Goal: Navigation & Orientation: Find specific page/section

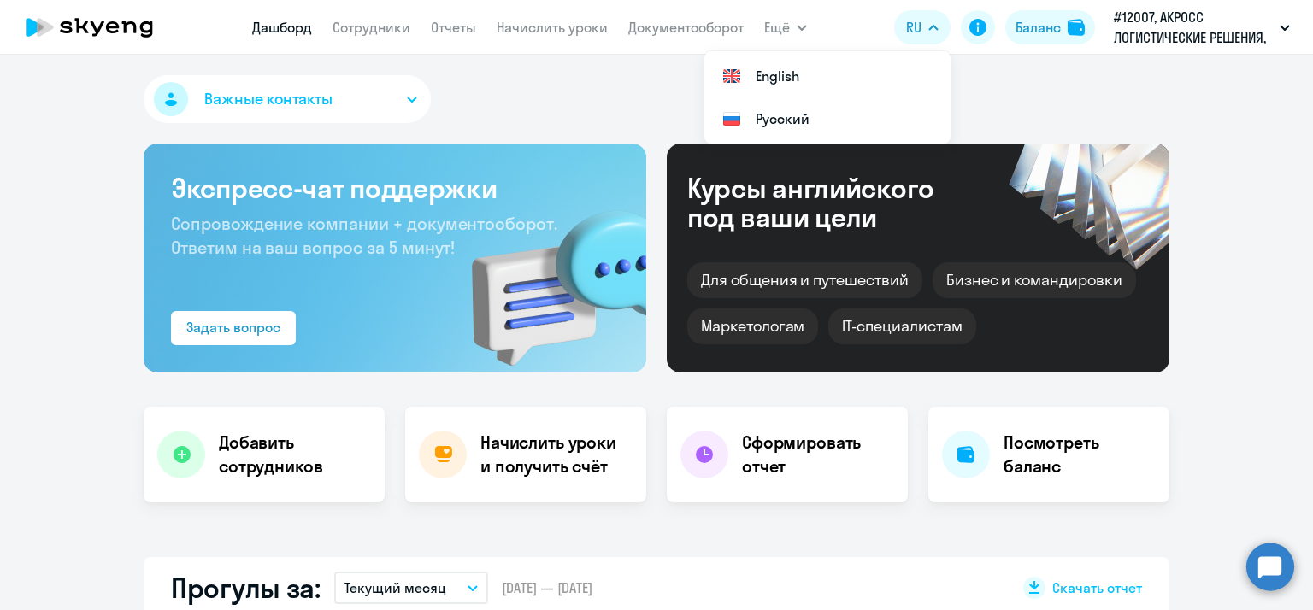
select select "30"
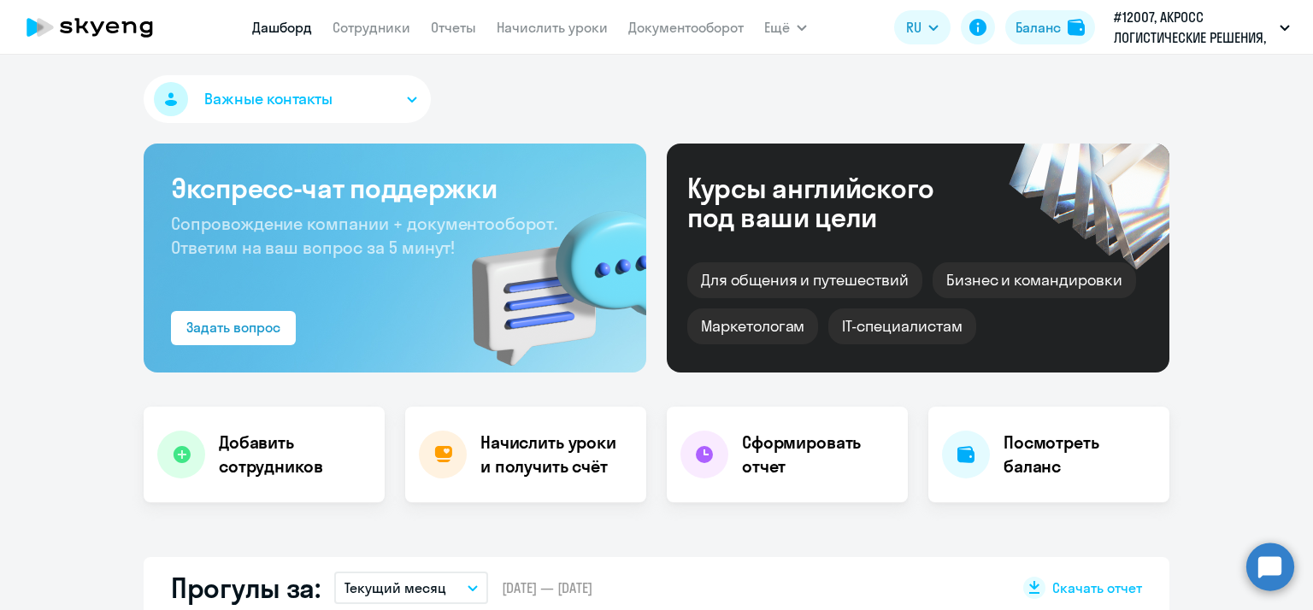
select select "30"
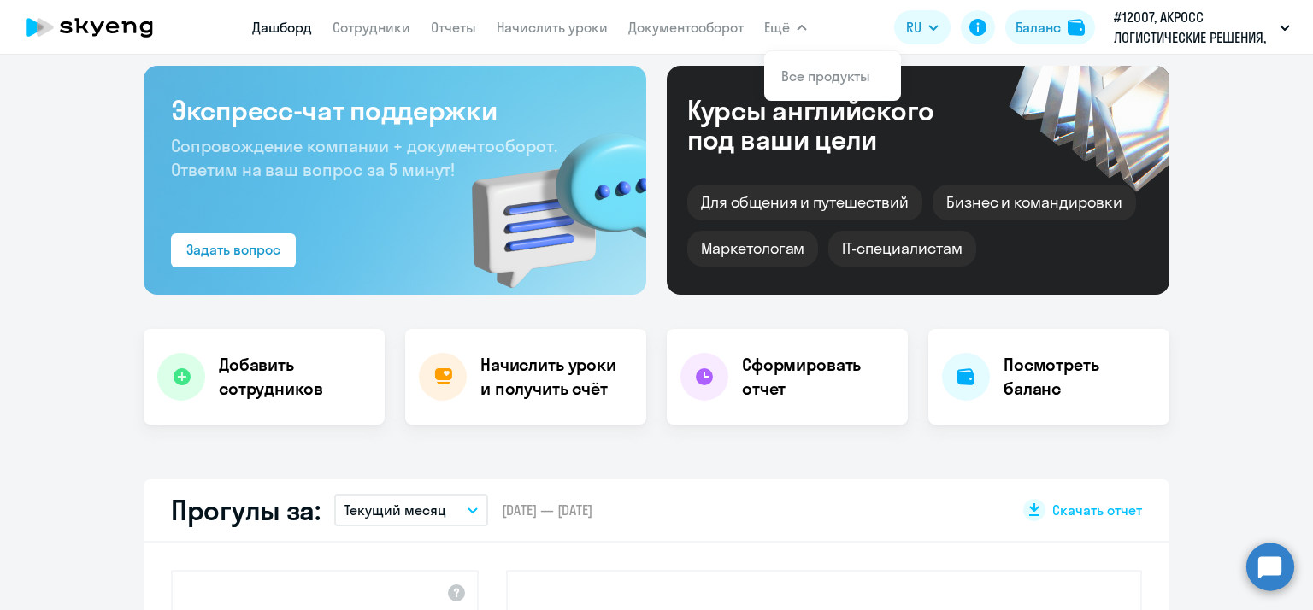
scroll to position [256, 0]
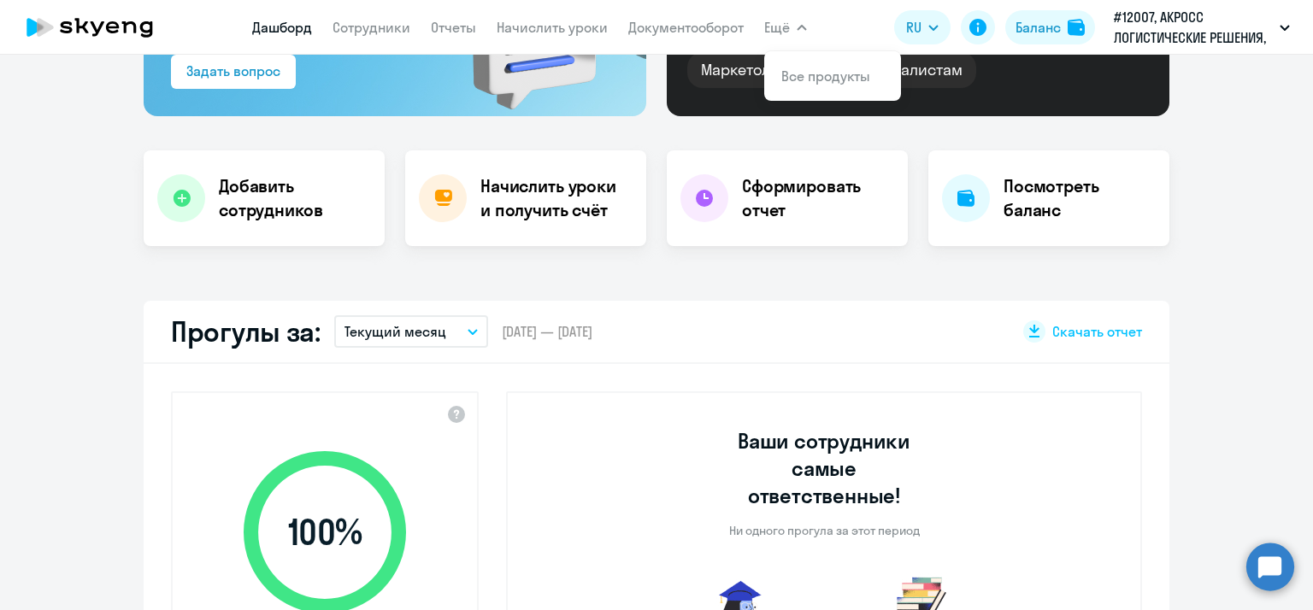
click at [818, 277] on div "Важные контакты Экспресс-чат поддержки Сопровождение компании + документооборот…" at bounding box center [656, 333] width 1313 height 556
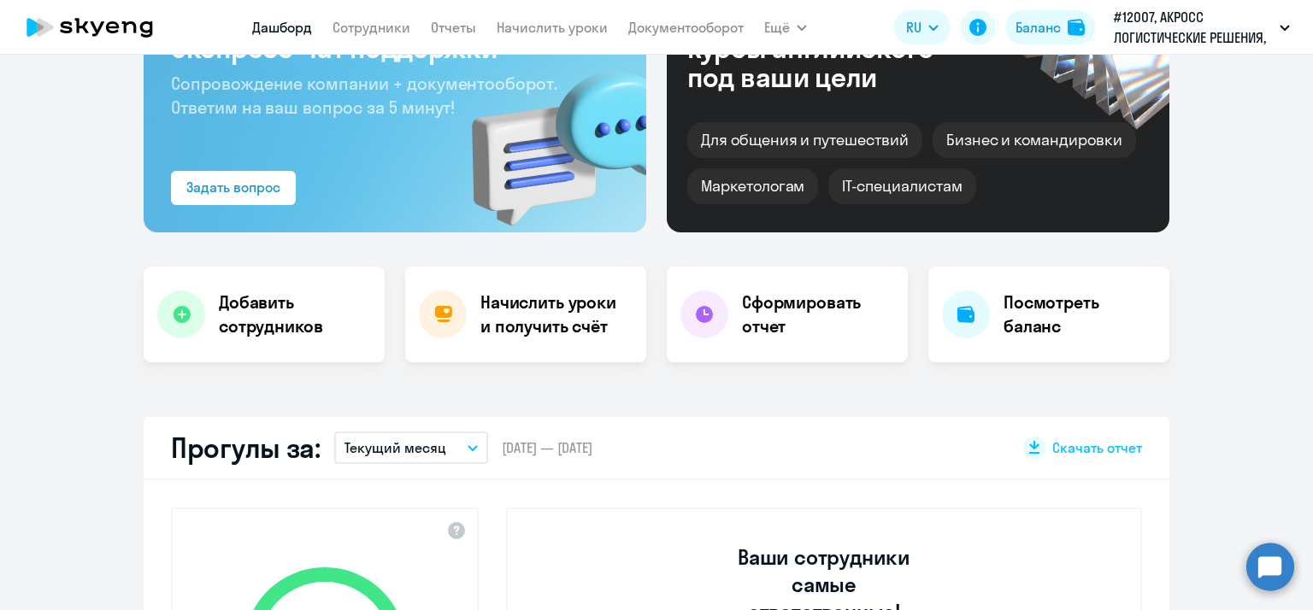
scroll to position [0, 0]
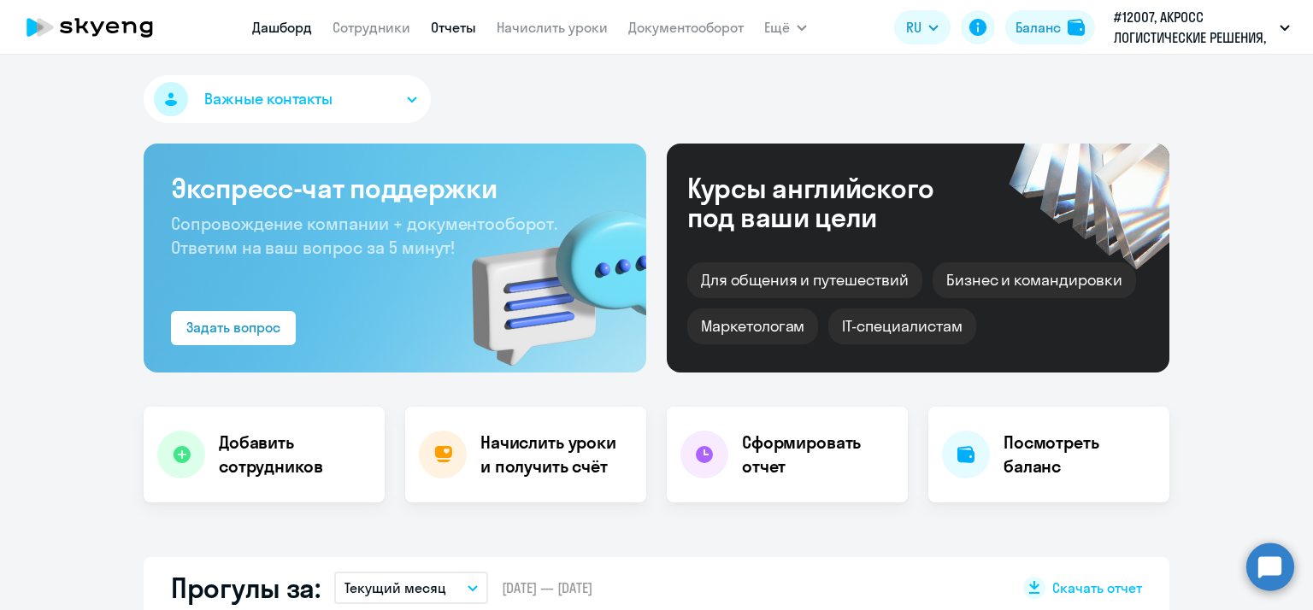
click at [456, 24] on link "Отчеты" at bounding box center [453, 27] width 45 height 17
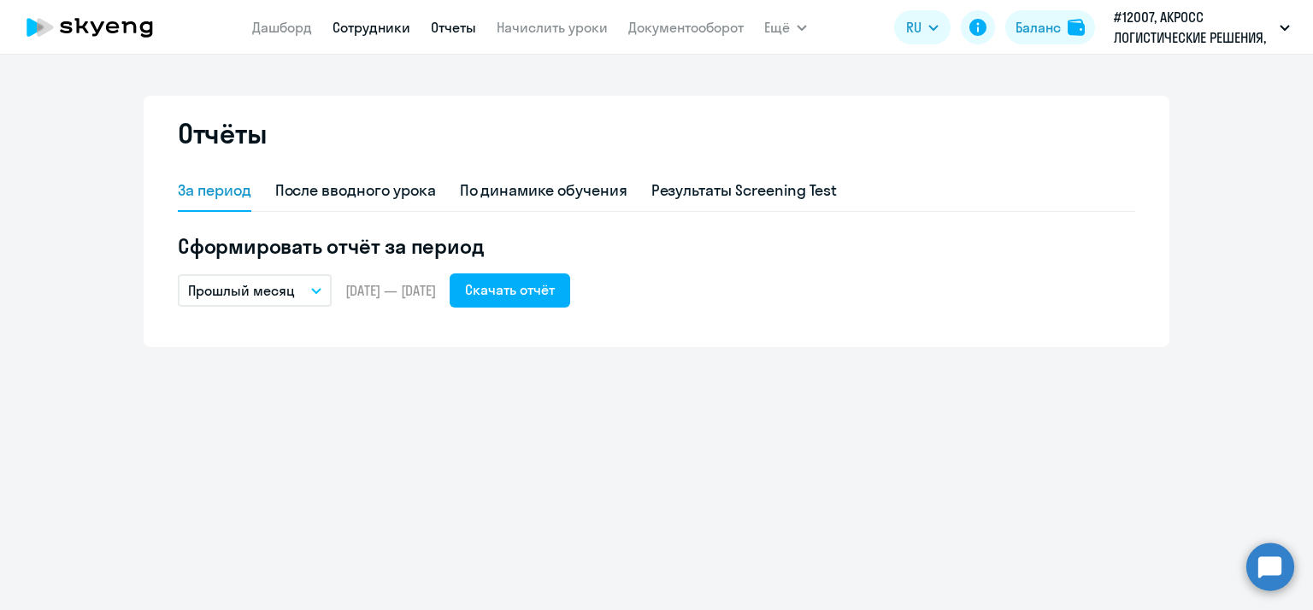
click at [373, 23] on link "Сотрудники" at bounding box center [372, 27] width 78 height 17
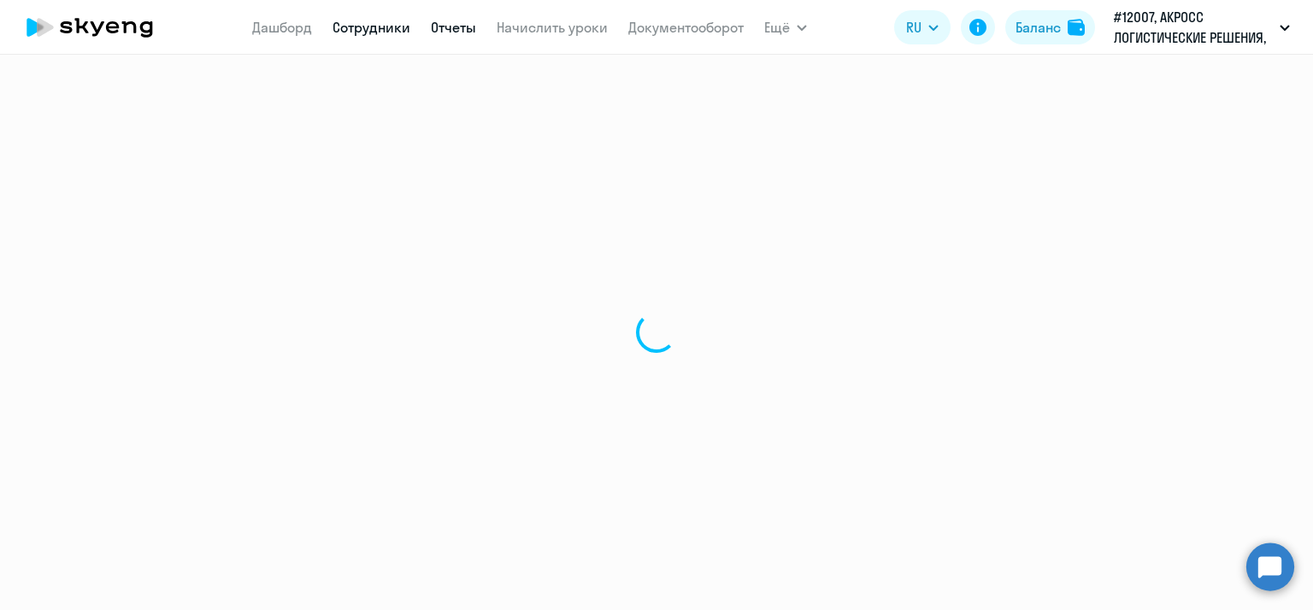
select select "30"
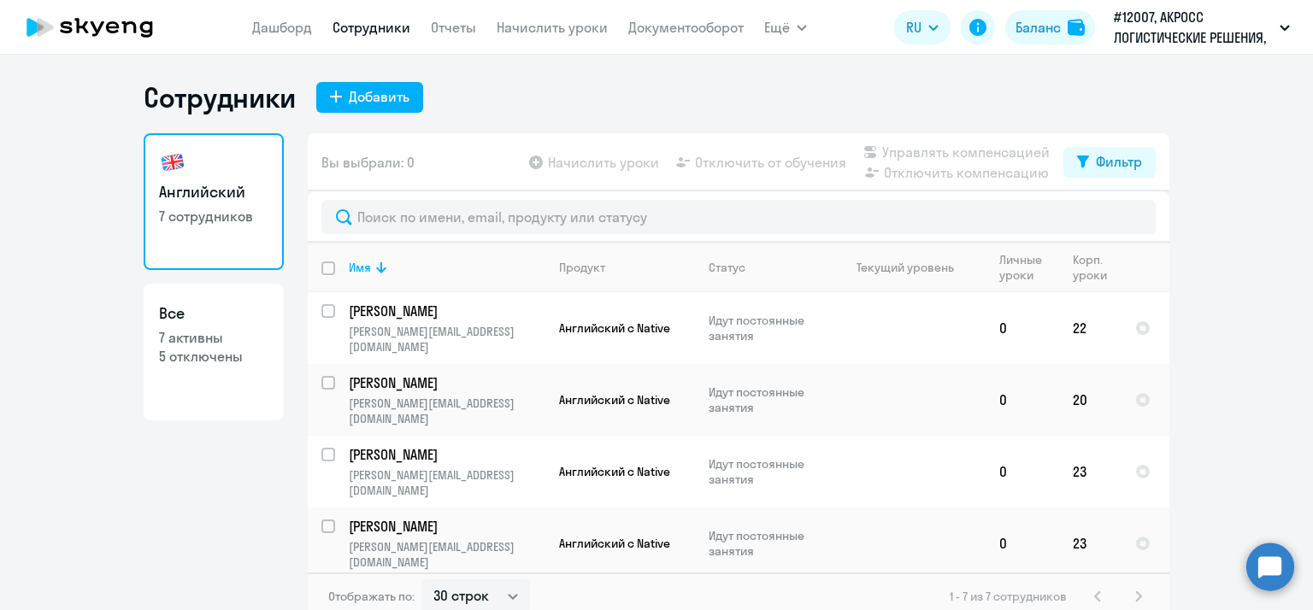
click at [245, 344] on p "7 активны" at bounding box center [213, 337] width 109 height 19
select select "30"
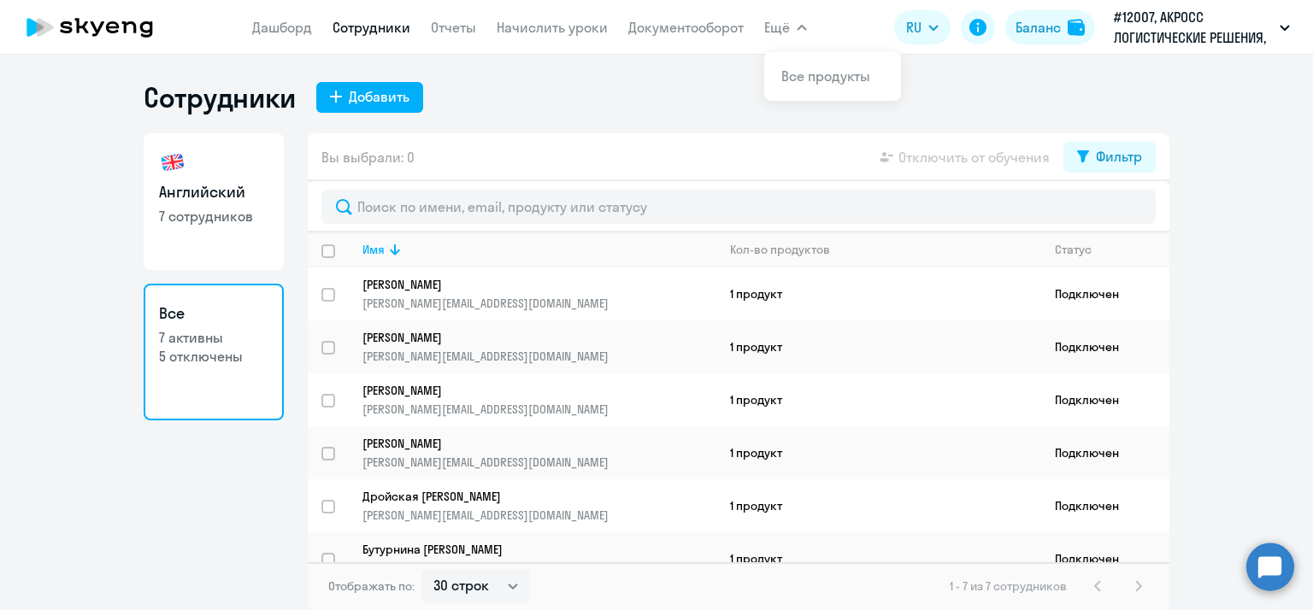
click at [793, 19] on button "Ещё" at bounding box center [785, 27] width 43 height 34
click at [288, 23] on link "Дашборд" at bounding box center [282, 27] width 60 height 17
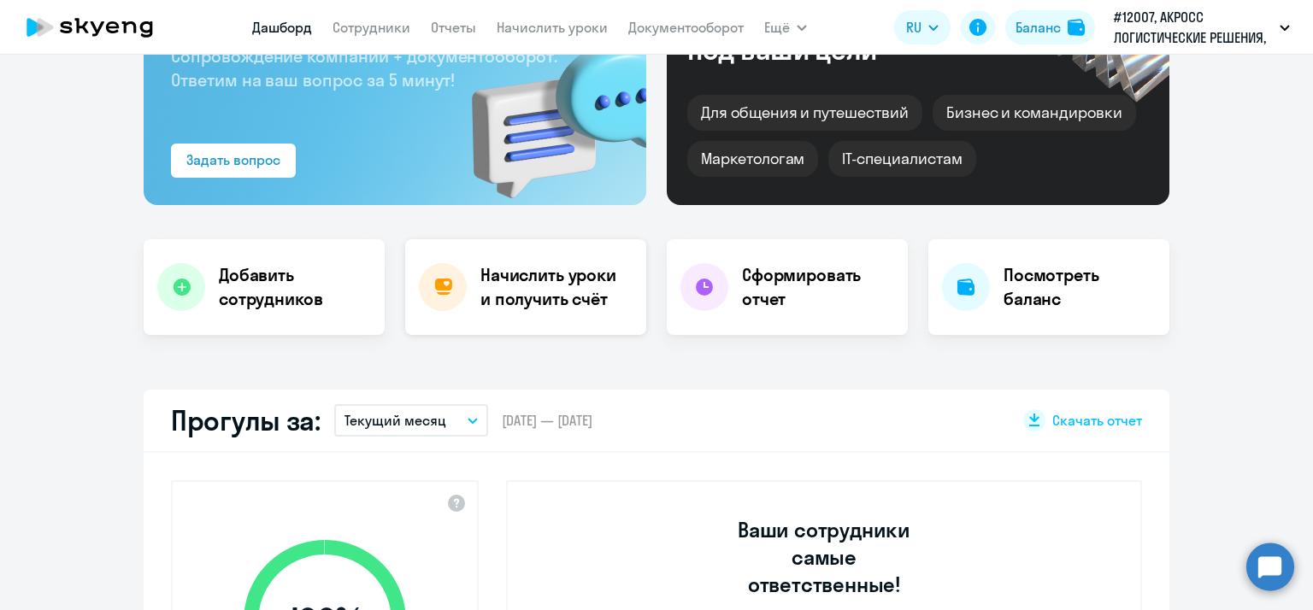
select select "30"
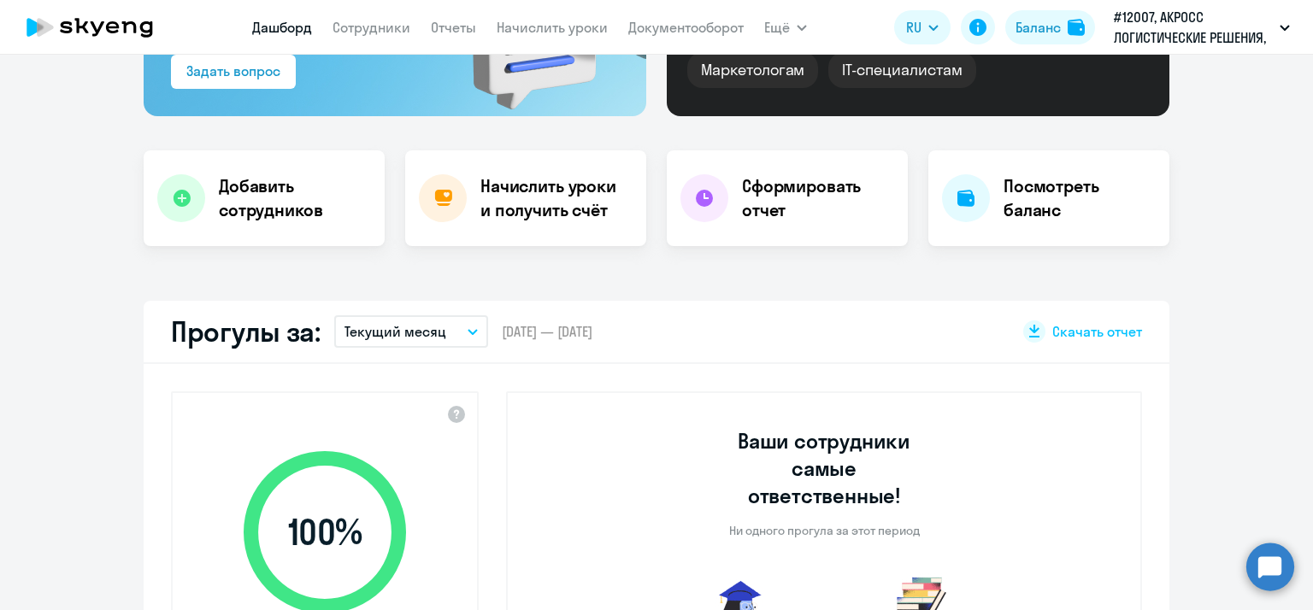
scroll to position [342, 0]
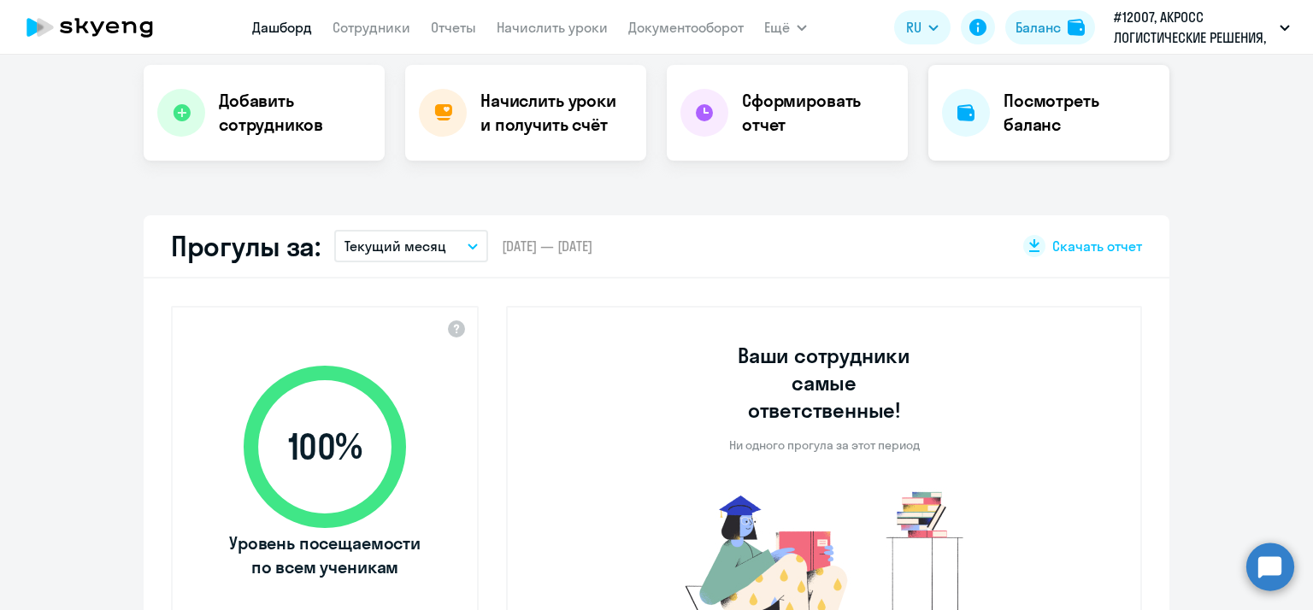
click at [1015, 109] on h4 "Посмотреть баланс" at bounding box center [1080, 113] width 152 height 48
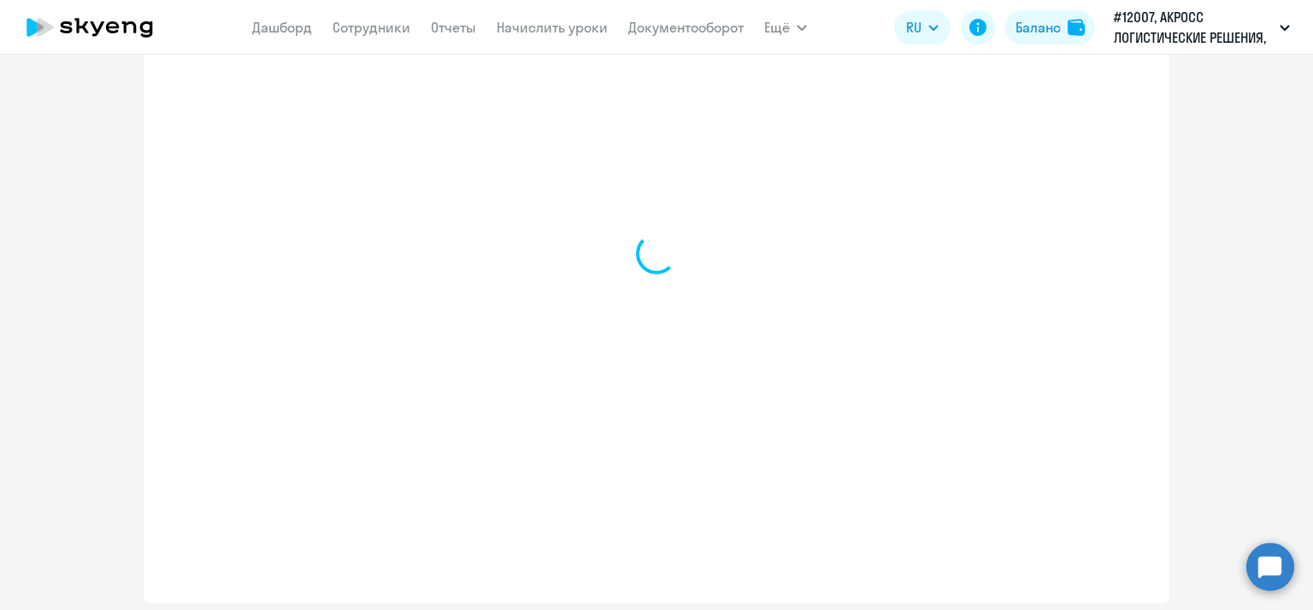
select select "english_adult_not_native_speaker"
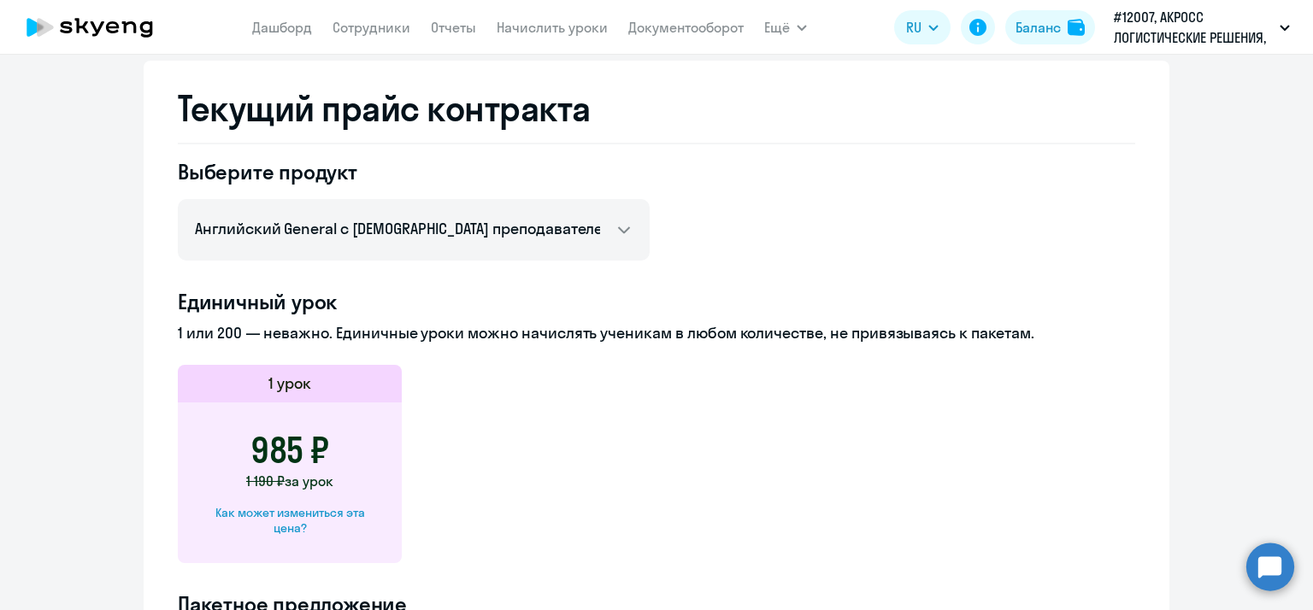
scroll to position [138, 0]
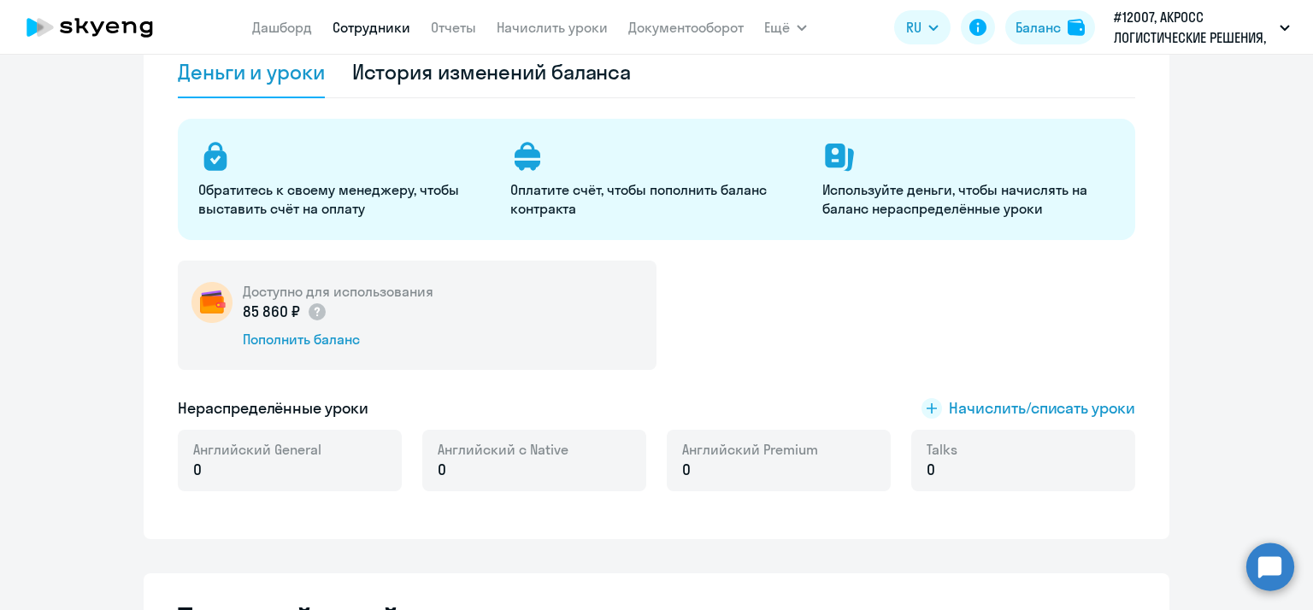
click at [378, 24] on link "Сотрудники" at bounding box center [372, 27] width 78 height 17
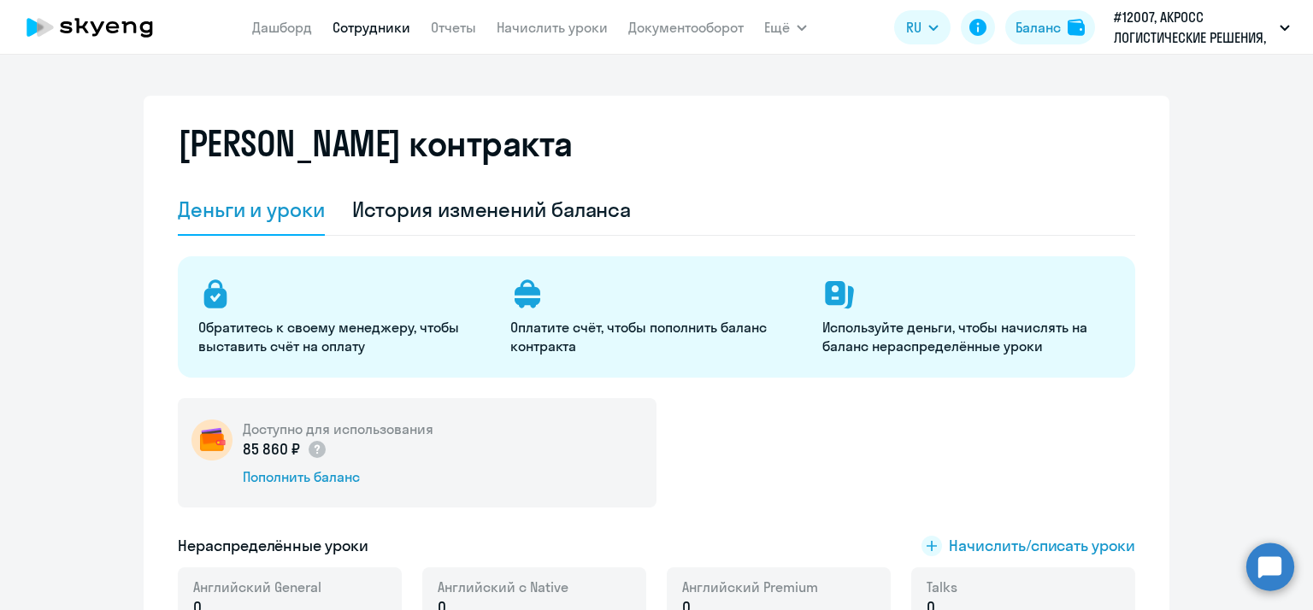
select select "30"
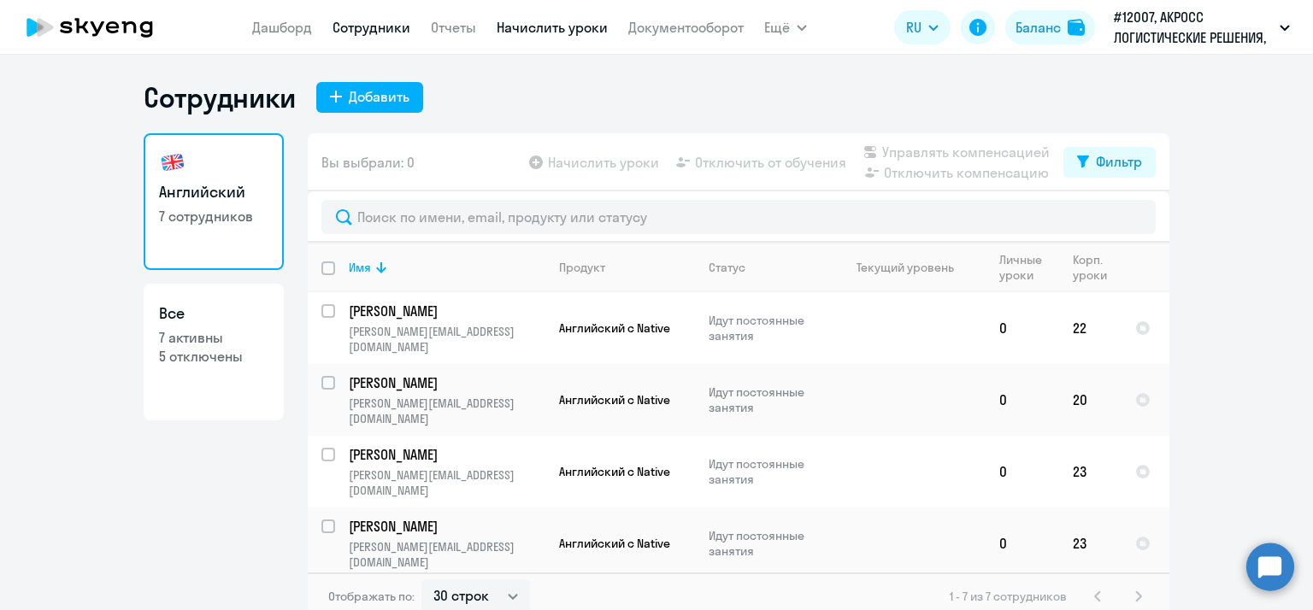
click at [526, 36] on link "Начислить уроки" at bounding box center [552, 27] width 111 height 17
click at [564, 28] on link "Начислить уроки" at bounding box center [552, 27] width 111 height 17
click at [552, 34] on link "Начислить уроки" at bounding box center [552, 27] width 111 height 17
click at [551, 20] on link "Начислить уроки" at bounding box center [552, 27] width 111 height 17
click at [541, 36] on link "Начислить уроки" at bounding box center [552, 27] width 111 height 17
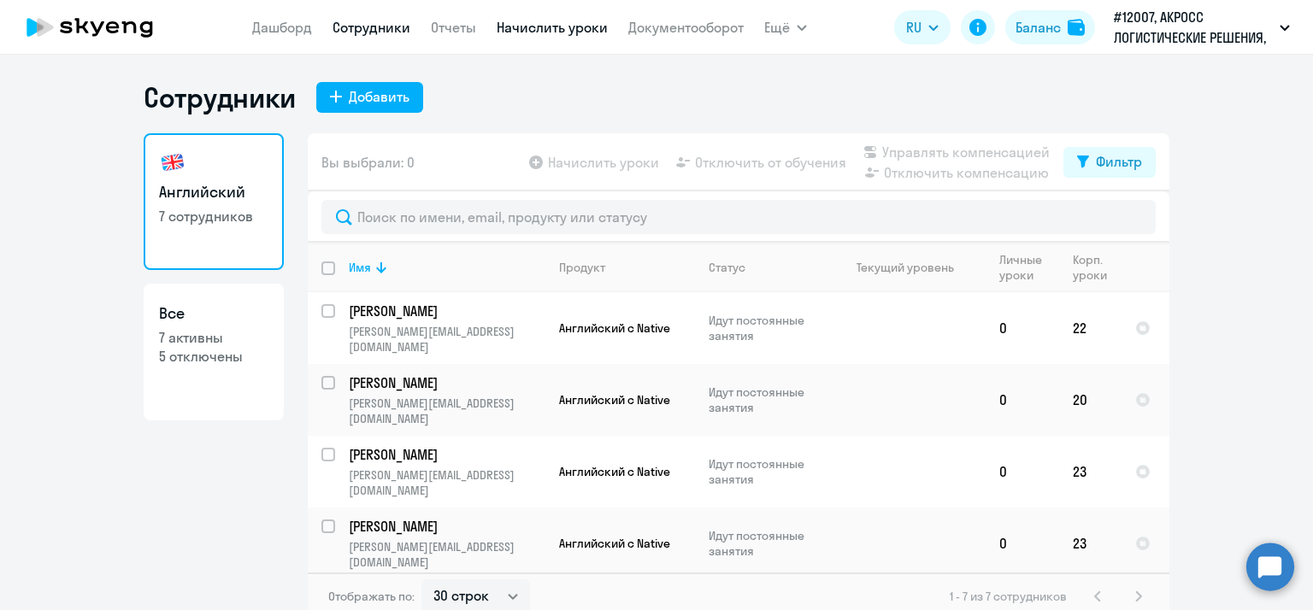
click at [541, 36] on link "Начислить уроки" at bounding box center [552, 27] width 111 height 17
click at [434, 26] on link "Отчеты" at bounding box center [453, 27] width 45 height 17
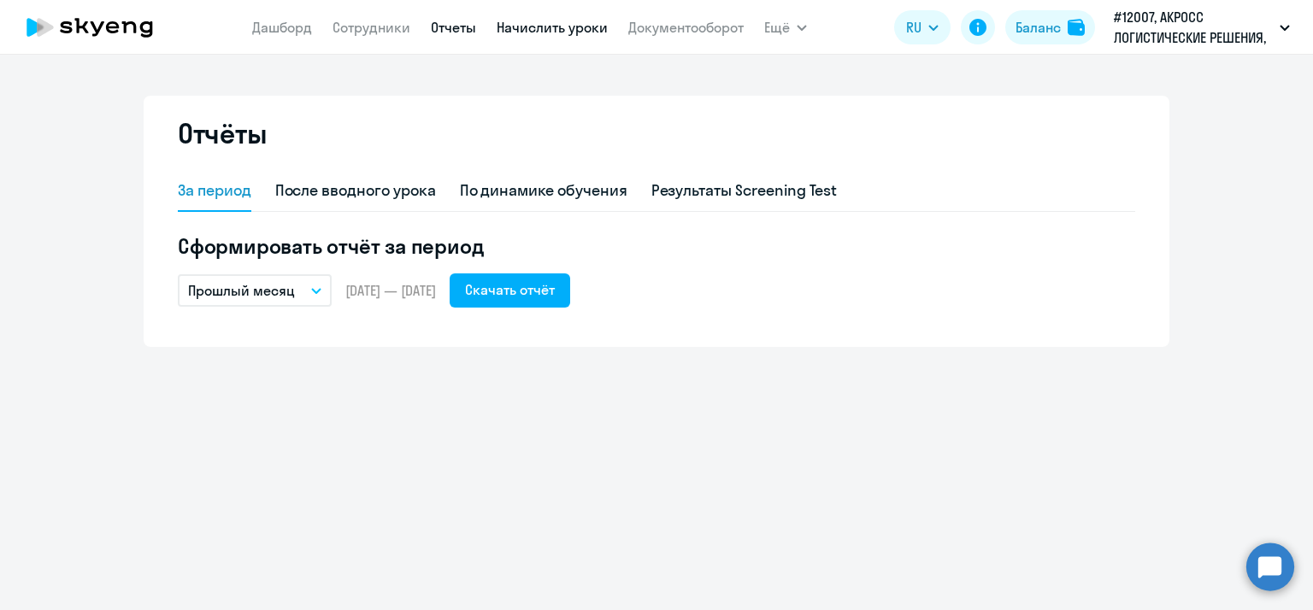
click at [539, 33] on link "Начислить уроки" at bounding box center [552, 27] width 111 height 17
click at [545, 29] on link "Начислить уроки" at bounding box center [552, 27] width 111 height 17
click at [549, 30] on link "Начислить уроки" at bounding box center [552, 27] width 111 height 17
click at [550, 28] on link "Начислить уроки" at bounding box center [552, 27] width 111 height 17
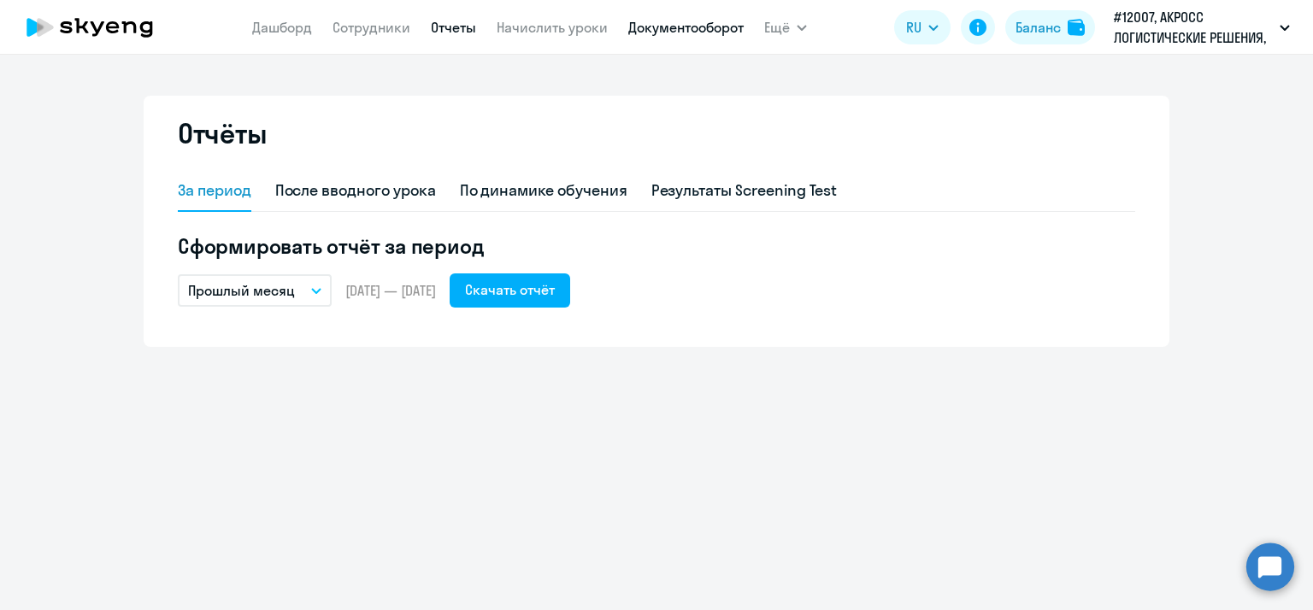
click at [703, 26] on link "Документооборот" at bounding box center [685, 27] width 115 height 17
click at [704, 26] on link "Документооборот" at bounding box center [685, 27] width 115 height 17
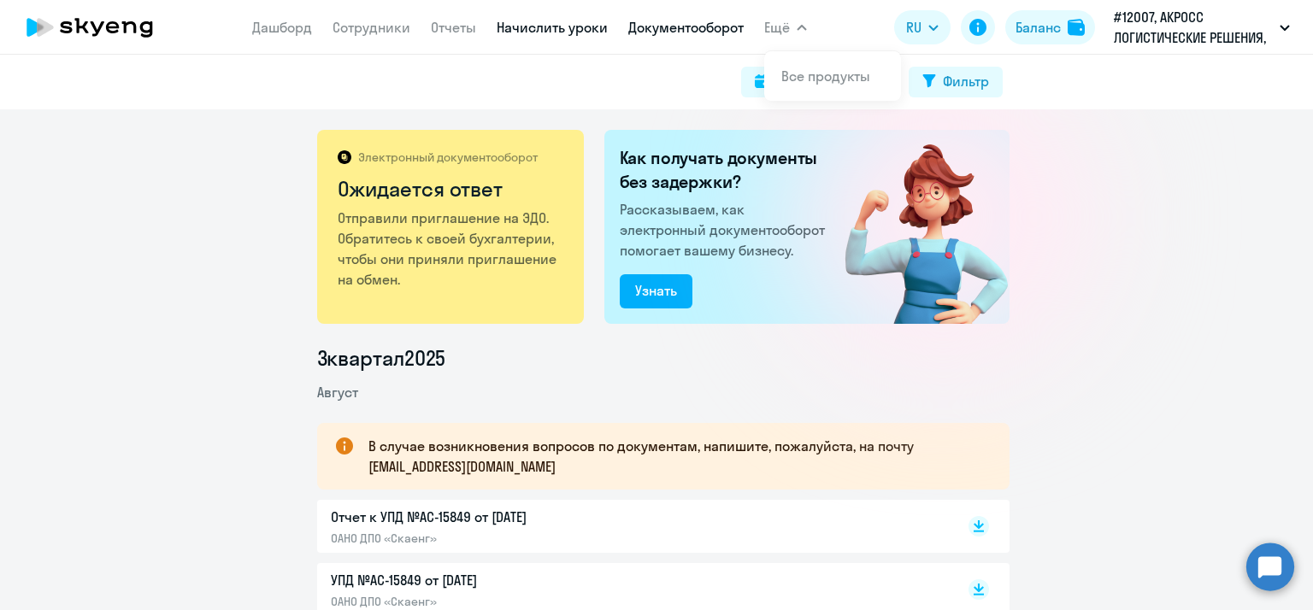
click at [551, 30] on link "Начислить уроки" at bounding box center [552, 27] width 111 height 17
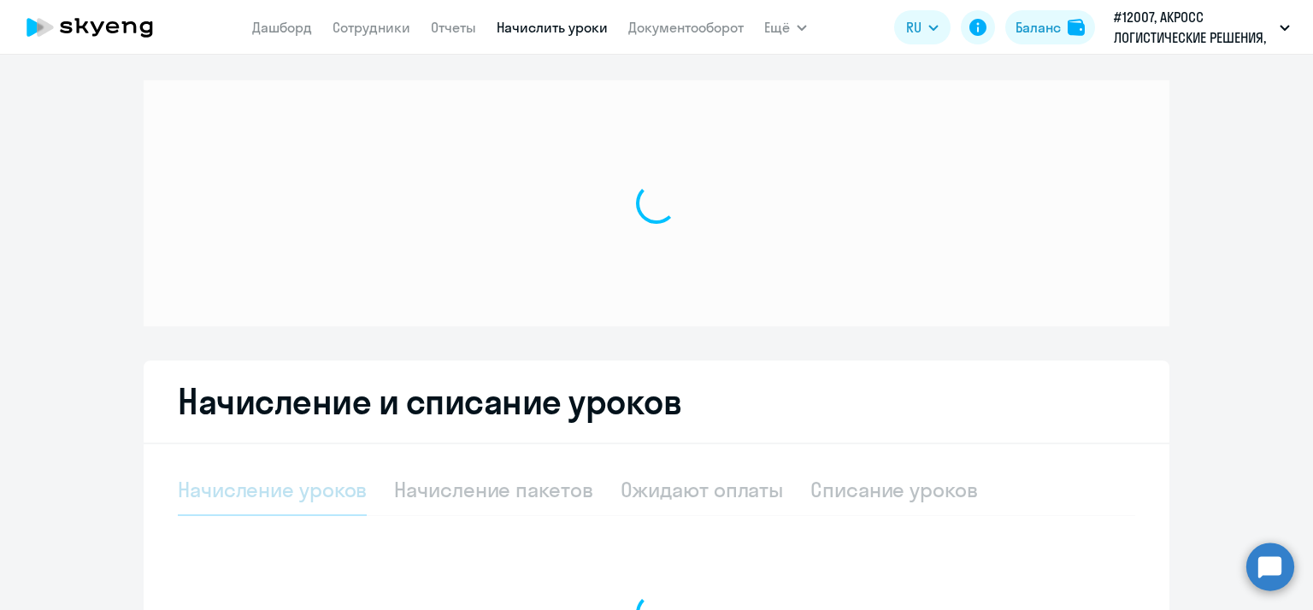
select select "10"
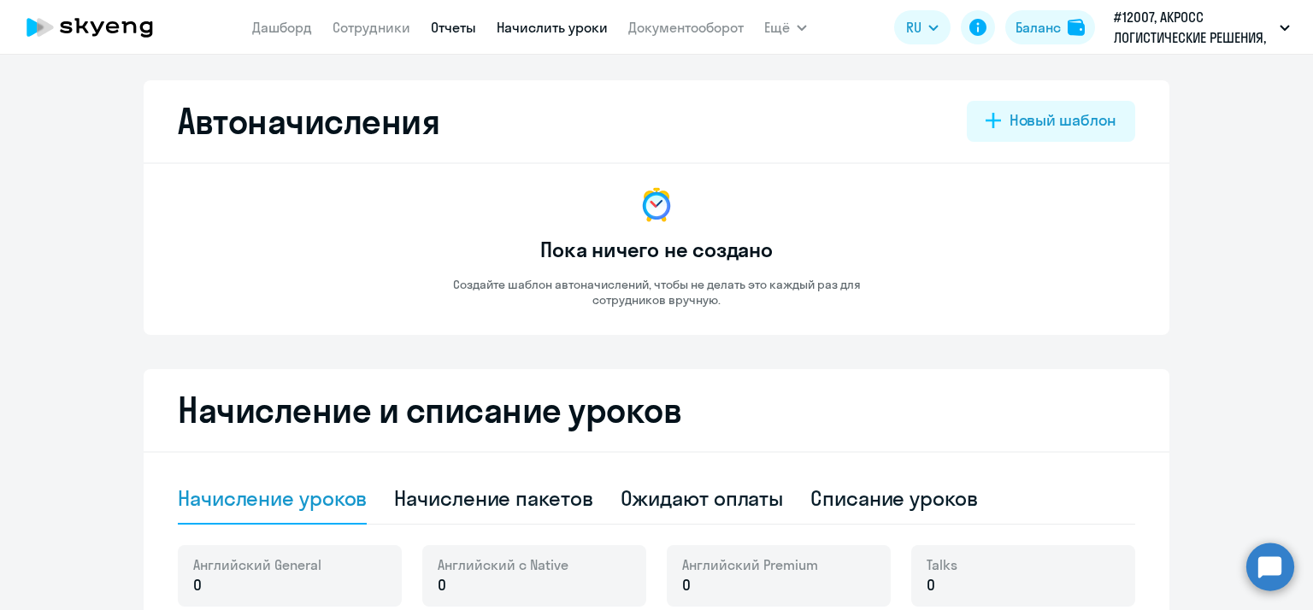
click at [443, 21] on link "Отчеты" at bounding box center [453, 27] width 45 height 17
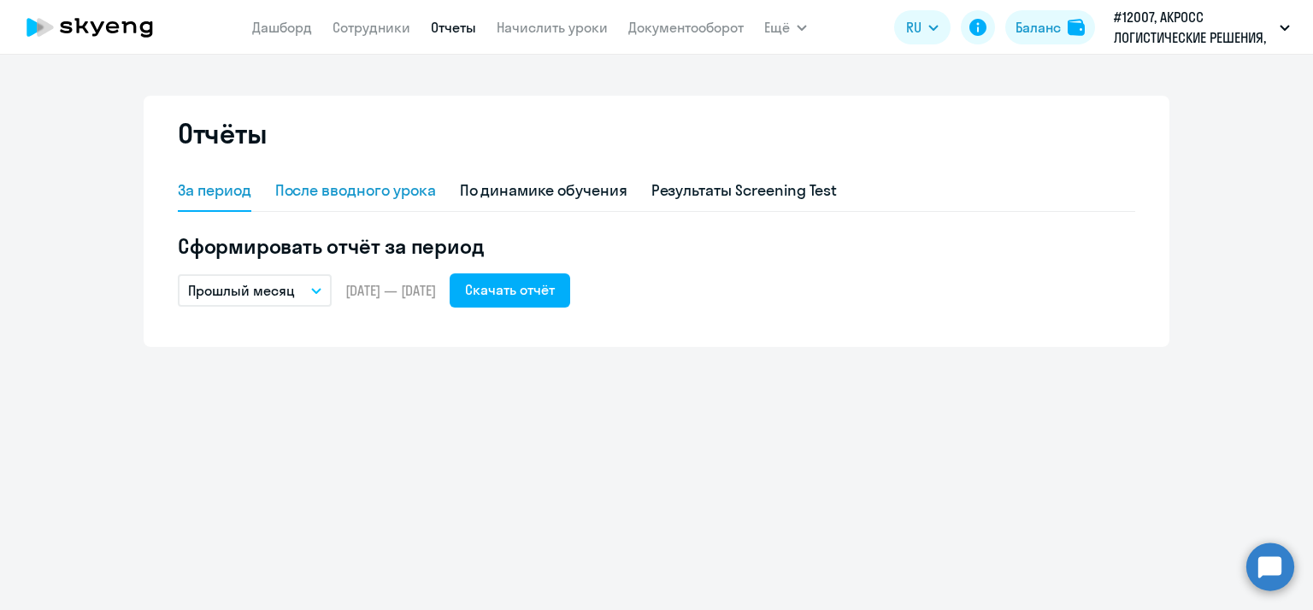
click at [410, 190] on div "После вводного урока" at bounding box center [355, 191] width 161 height 22
select select "10"
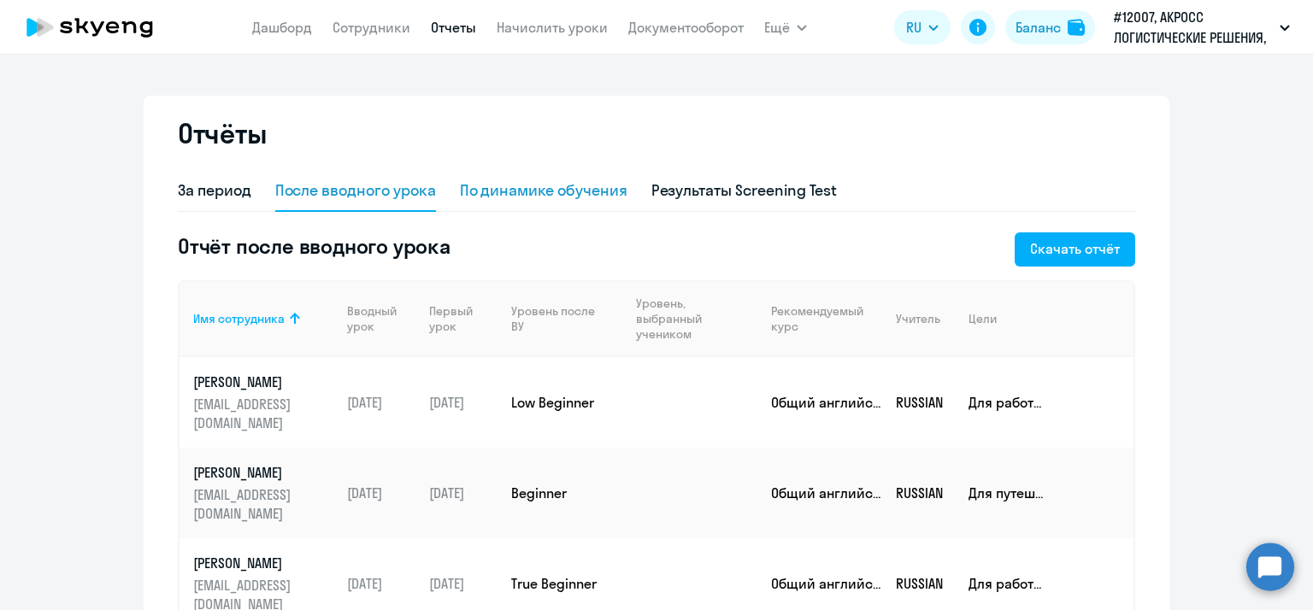
click at [503, 189] on div "По динамике обучения" at bounding box center [544, 191] width 168 height 22
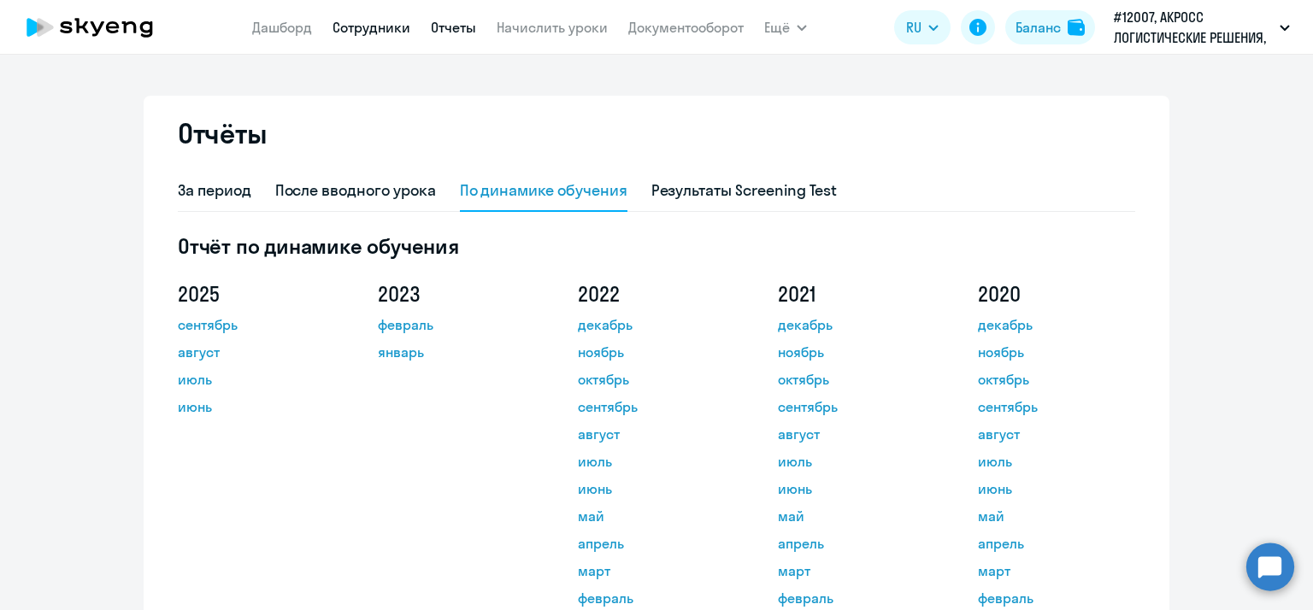
click at [342, 32] on link "Сотрудники" at bounding box center [372, 27] width 78 height 17
select select "30"
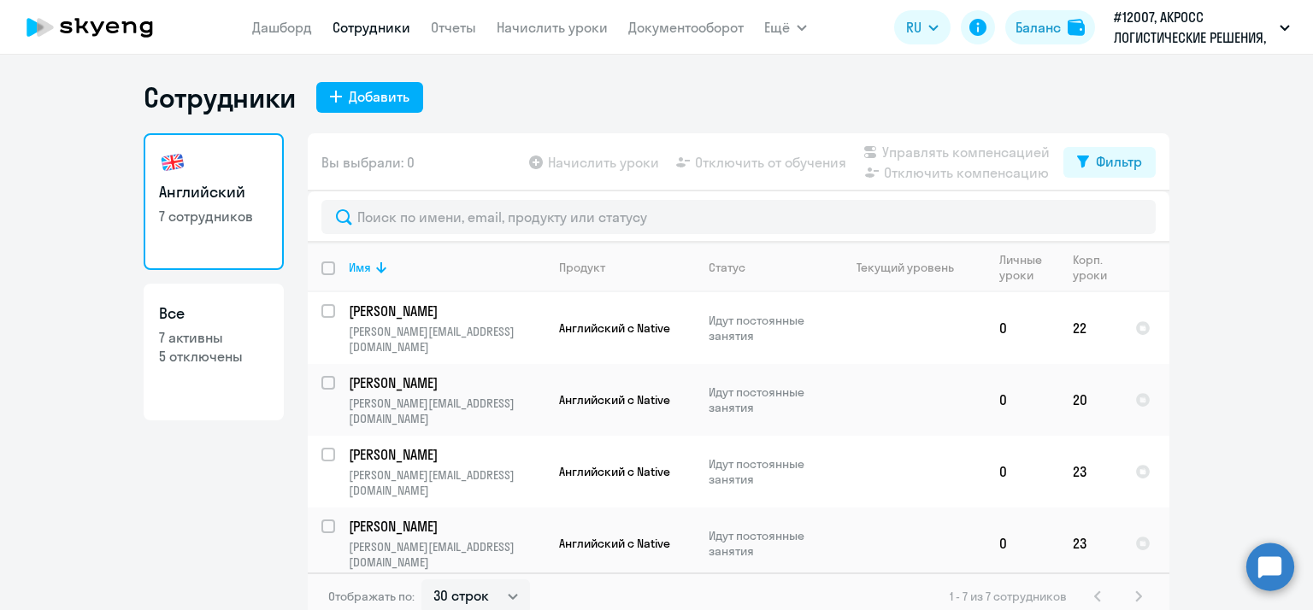
click at [225, 331] on p "7 активны" at bounding box center [213, 337] width 109 height 19
select select "30"
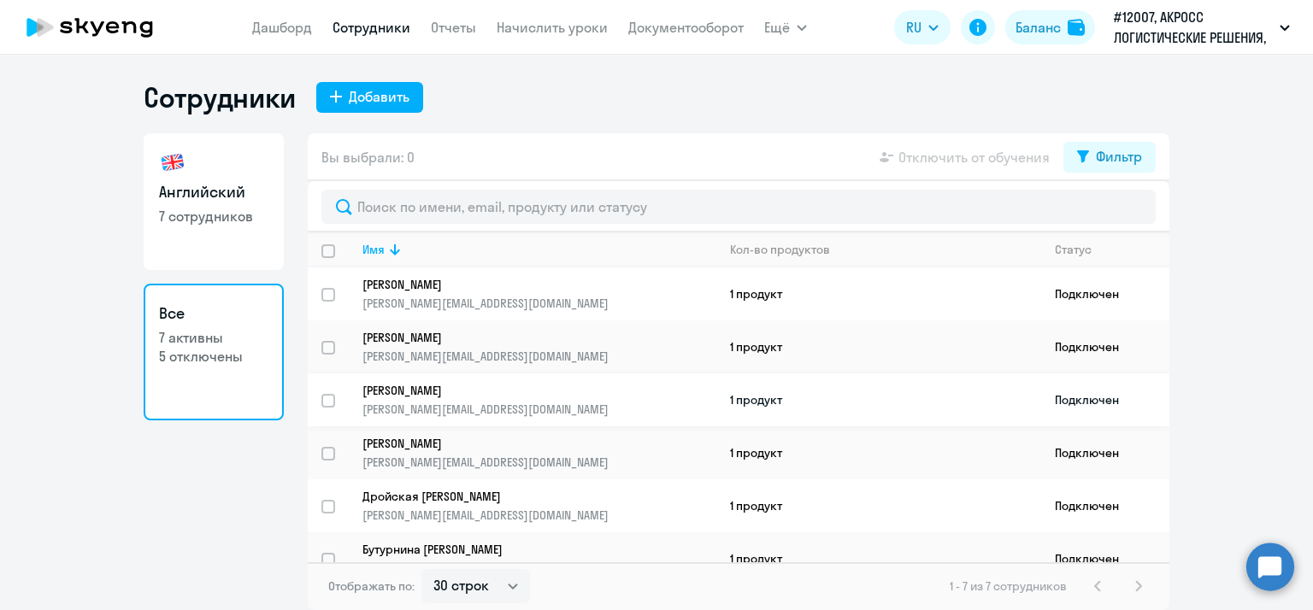
scroll to position [80, 0]
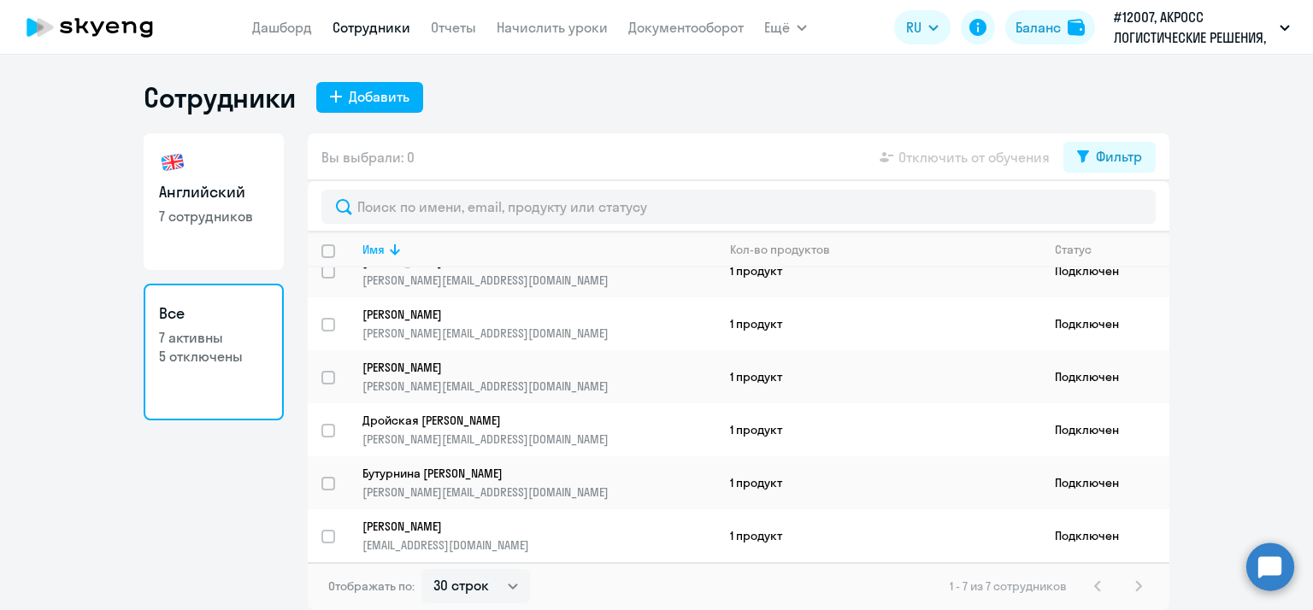
click at [202, 207] on p "7 сотрудников" at bounding box center [213, 216] width 109 height 19
select select "30"
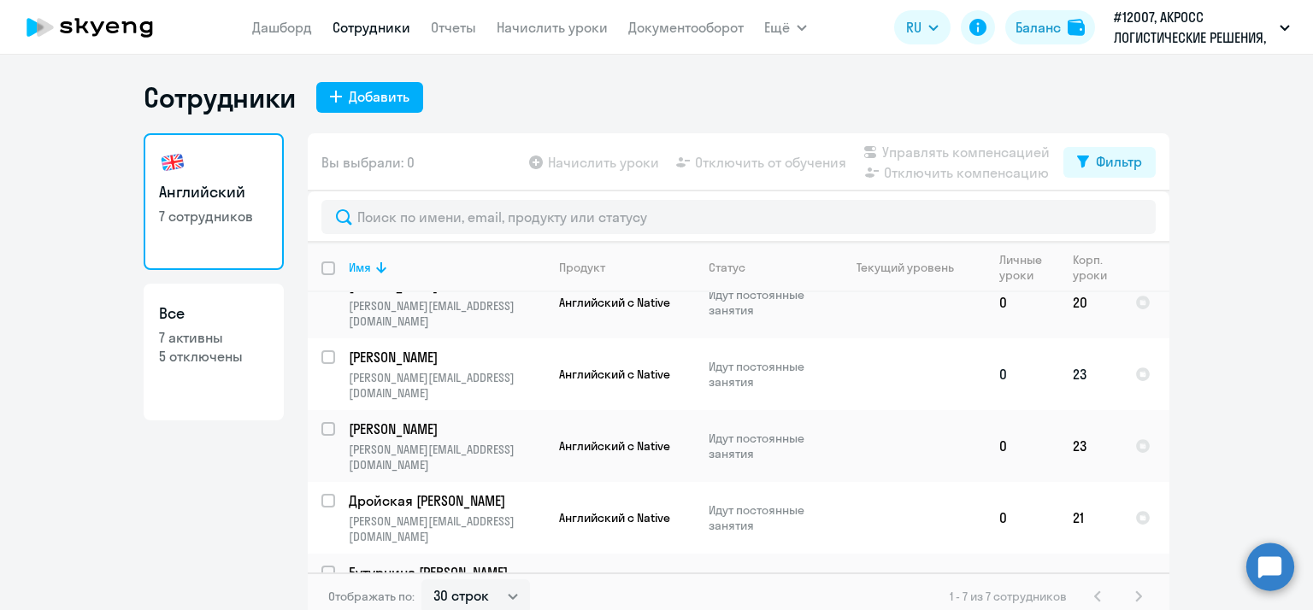
scroll to position [164, 0]
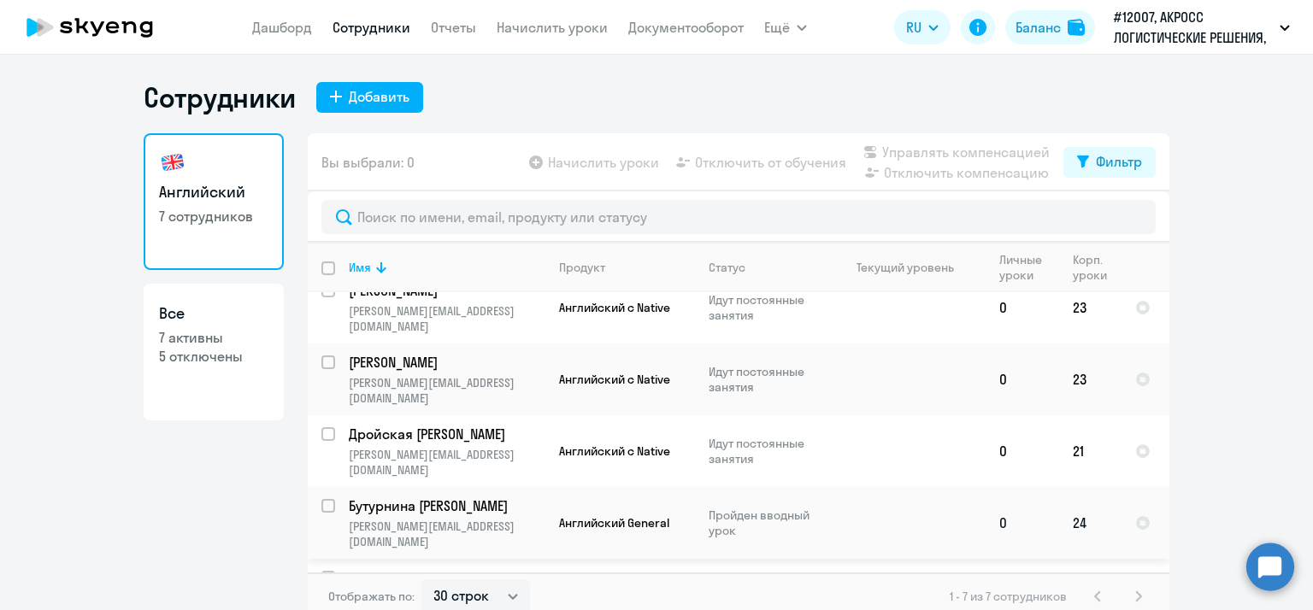
click at [451, 497] on p "Бутурнина [PERSON_NAME]" at bounding box center [445, 506] width 193 height 19
click at [321, 499] on input "select row 42081718" at bounding box center [338, 516] width 34 height 34
checkbox input "true"
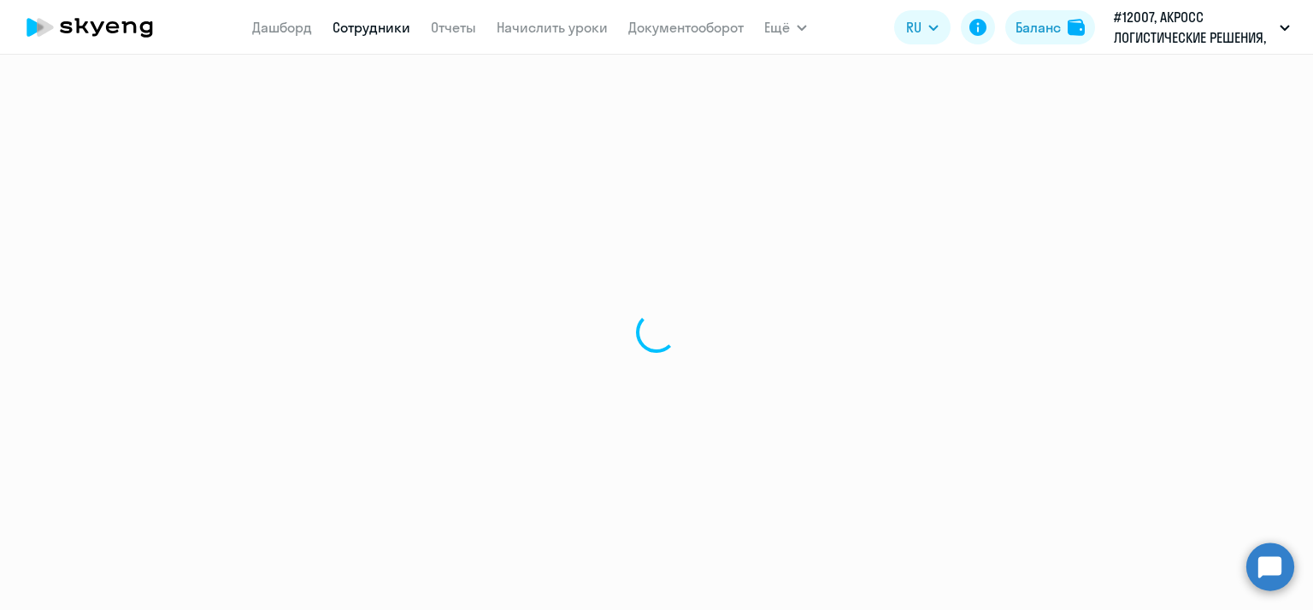
select select "english"
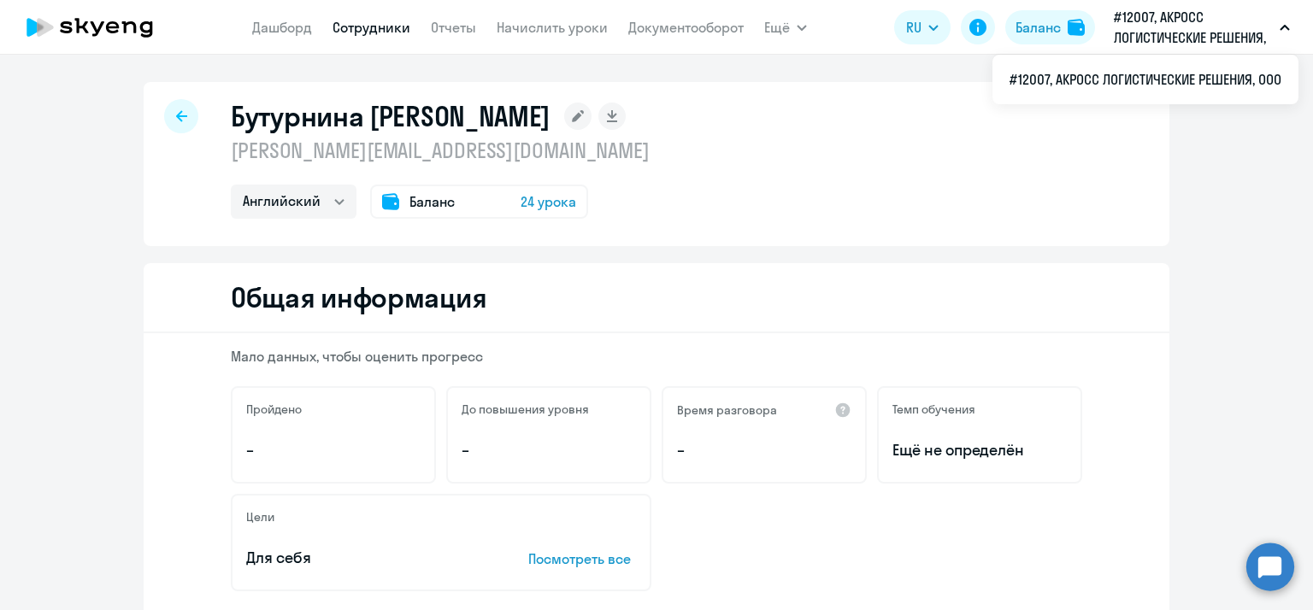
click at [344, 27] on link "Сотрудники" at bounding box center [372, 27] width 78 height 17
select select "30"
